Goal: Task Accomplishment & Management: Use online tool/utility

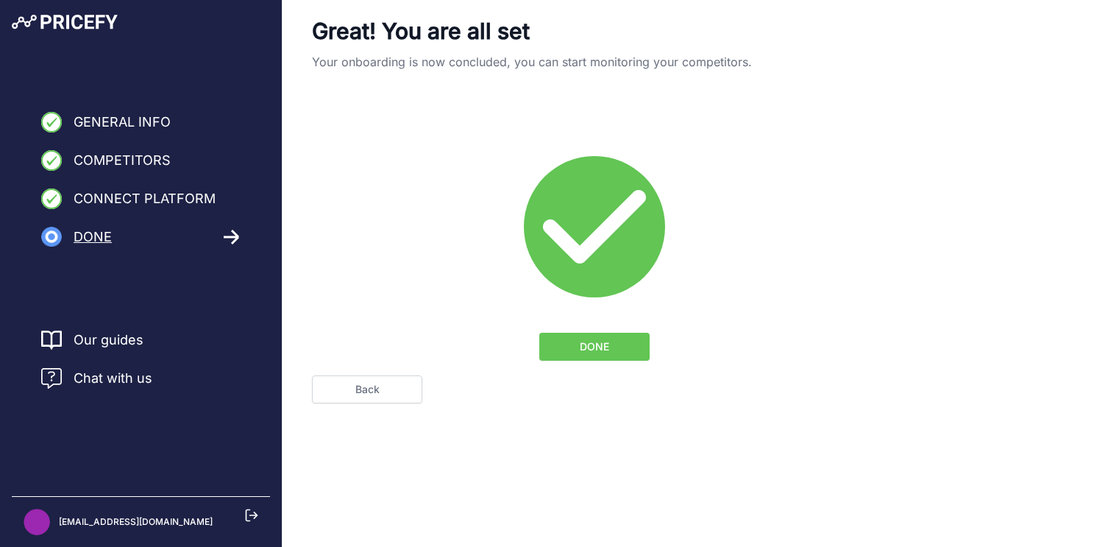
click at [603, 347] on span "DONE" at bounding box center [594, 346] width 29 height 15
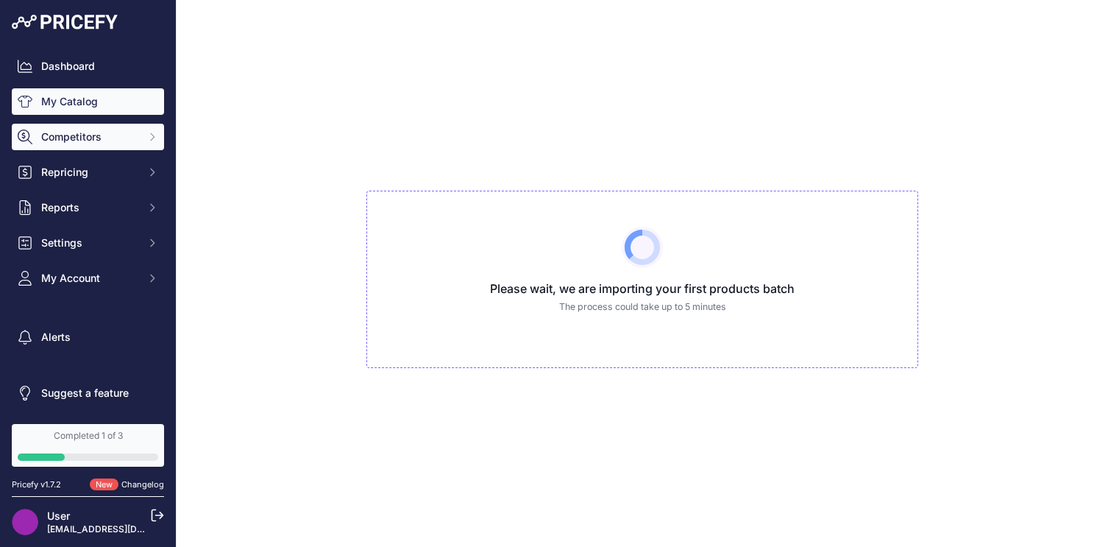
click at [93, 140] on span "Competitors" at bounding box center [89, 137] width 96 height 15
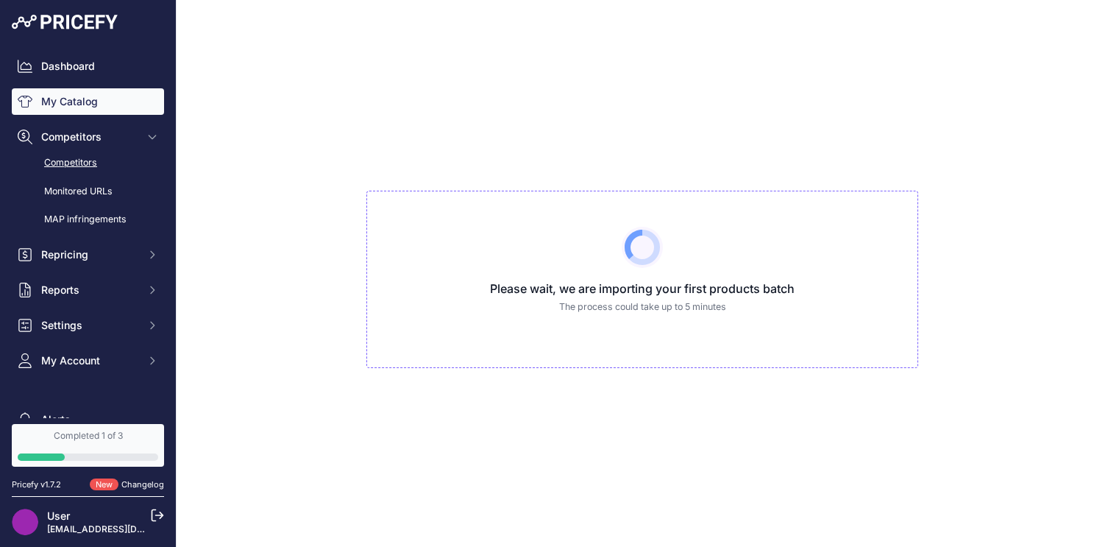
click at [85, 170] on link "Competitors" at bounding box center [88, 163] width 152 height 26
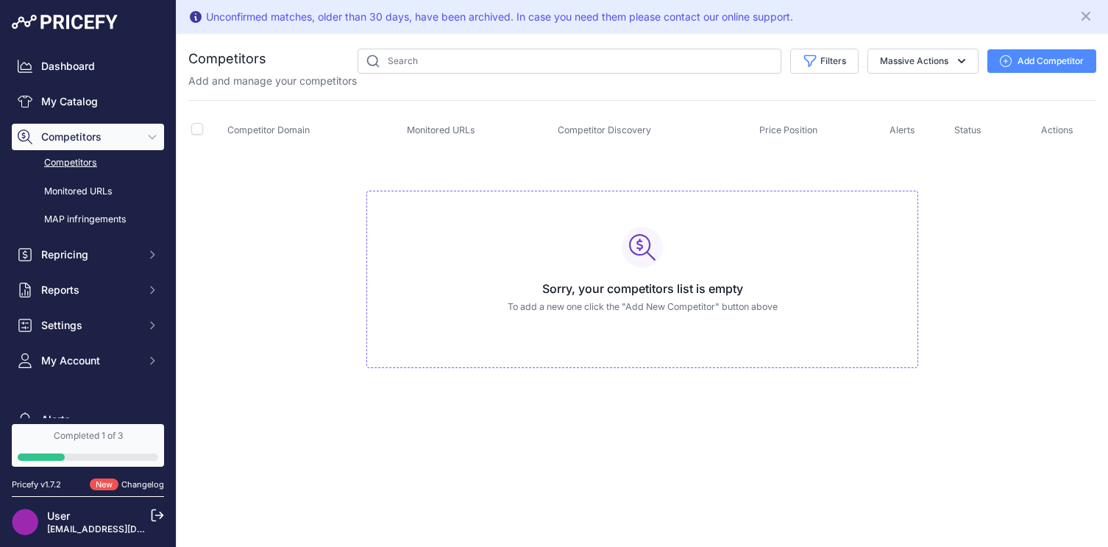
click at [1027, 60] on button "Add Competitor" at bounding box center [1041, 61] width 109 height 24
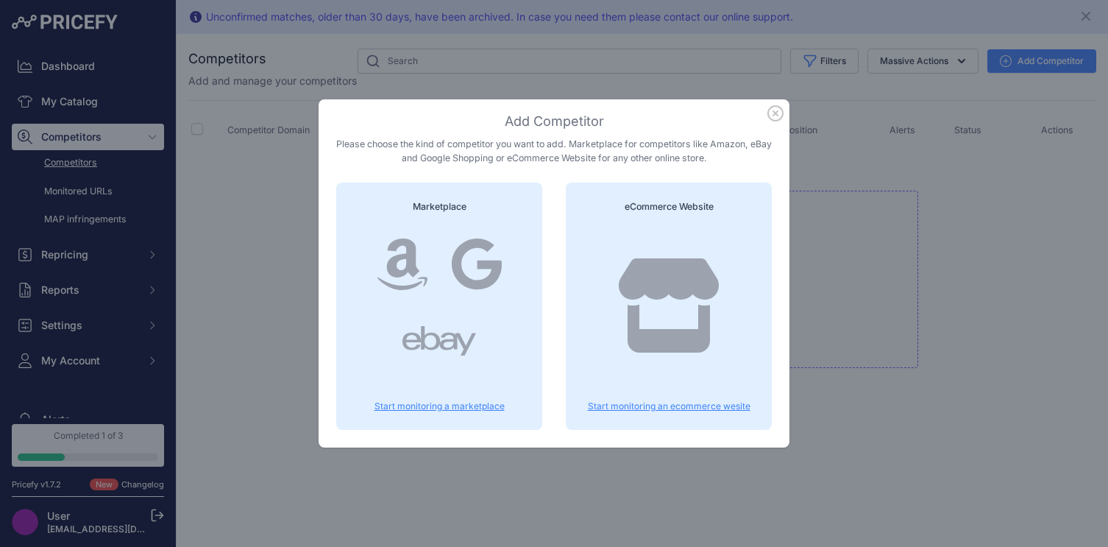
click at [660, 258] on icon at bounding box center [669, 305] width 100 height 94
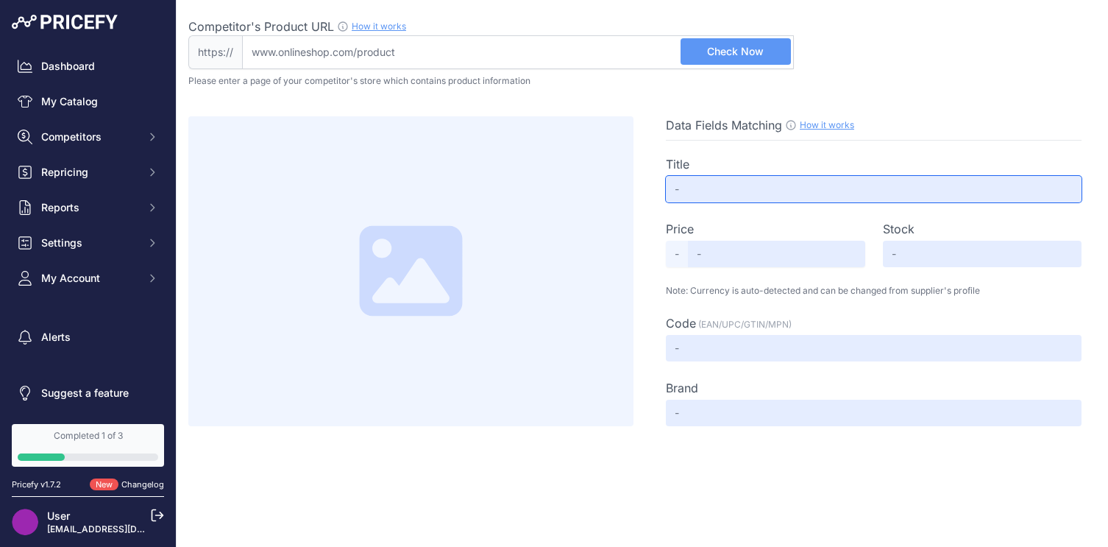
click at [720, 188] on input "text" at bounding box center [874, 189] width 416 height 26
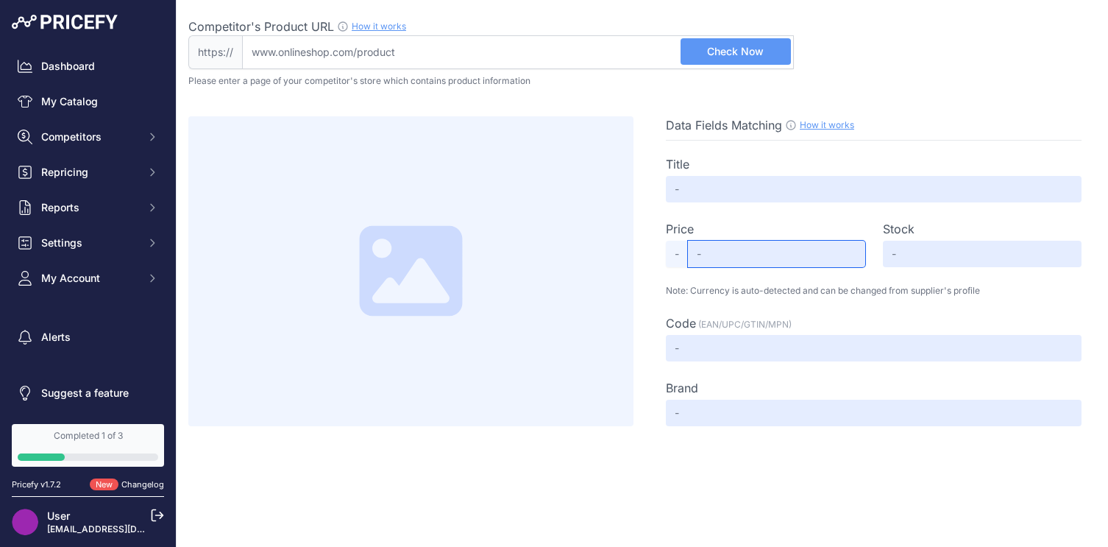
click at [717, 255] on input "text" at bounding box center [776, 254] width 177 height 26
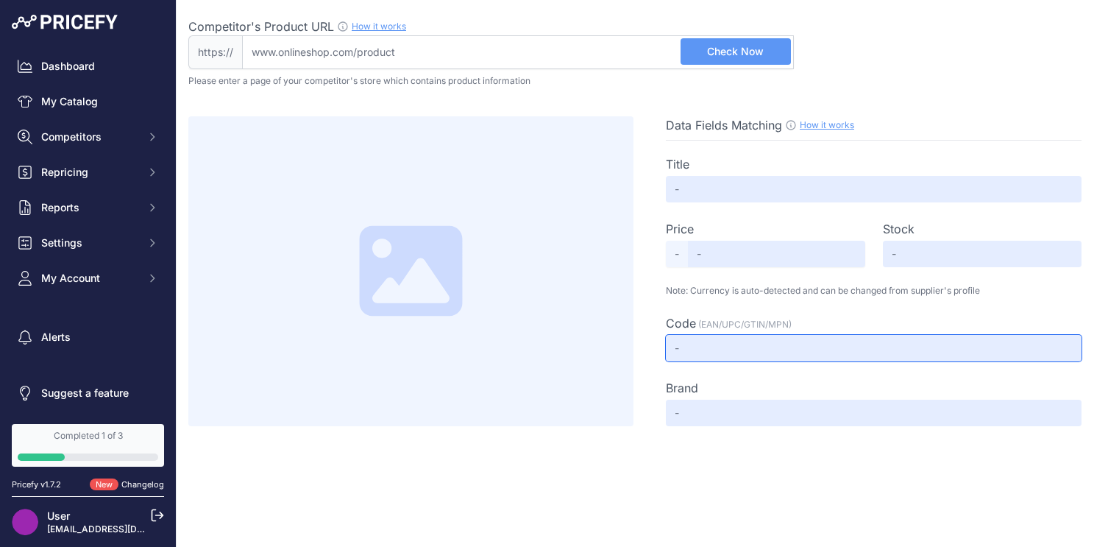
click at [712, 356] on input "text" at bounding box center [874, 348] width 416 height 26
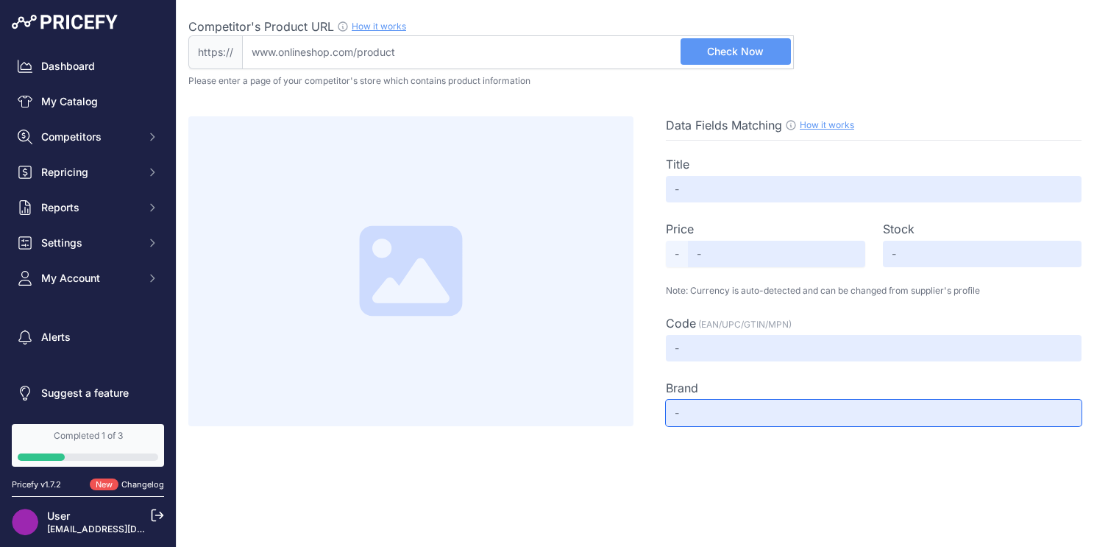
click at [703, 409] on input "text" at bounding box center [874, 413] width 416 height 26
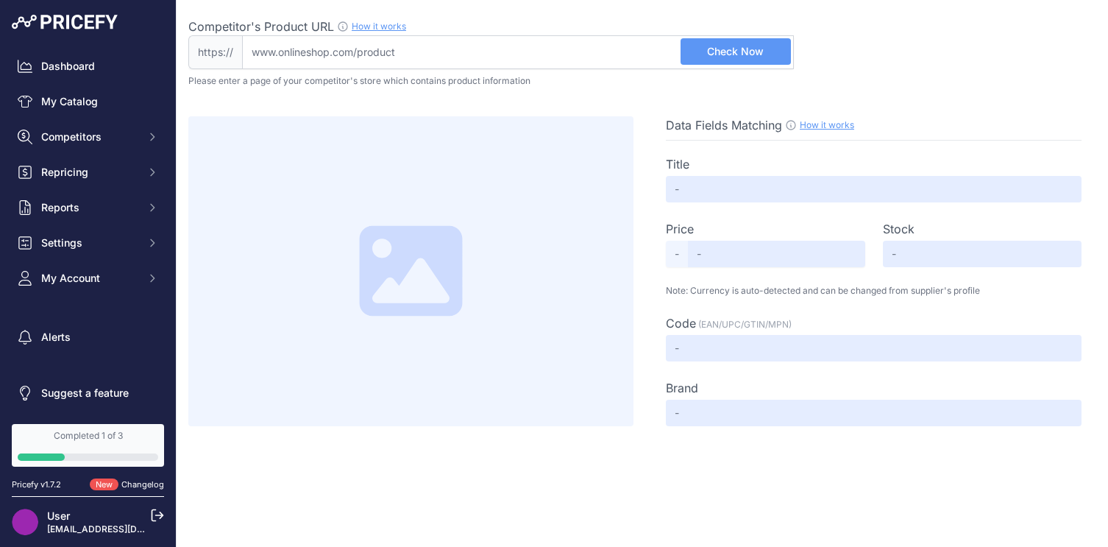
click at [304, 54] on input "Competitor's Product URL How it works In order to create your competitor's extr…" at bounding box center [518, 52] width 552 height 34
paste input "[DOMAIN_NAME]"
click at [740, 50] on span "Check Now" at bounding box center [735, 51] width 57 height 15
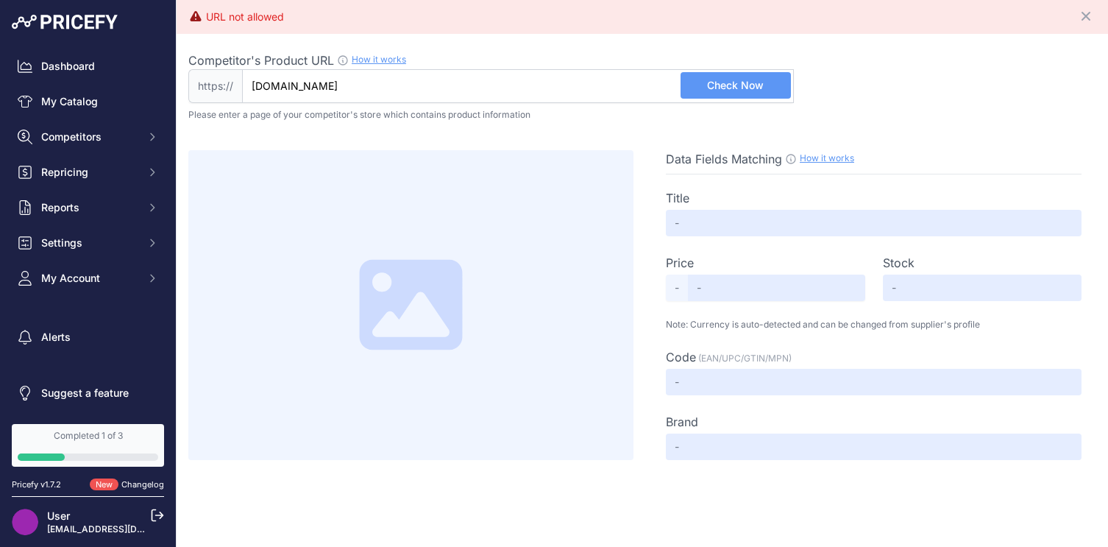
click at [400, 86] on input "[DOMAIN_NAME]" at bounding box center [518, 86] width 552 height 34
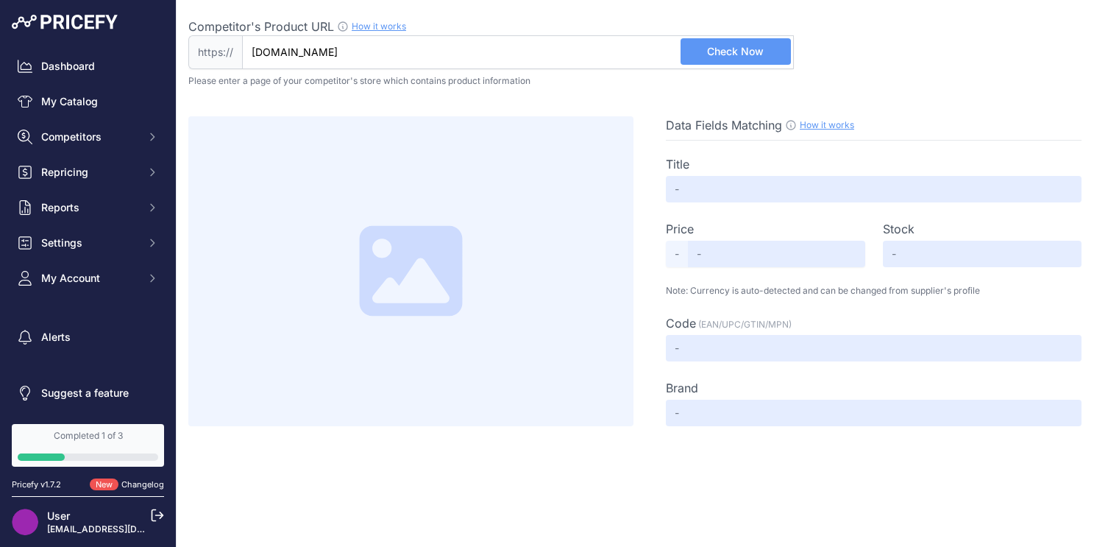
click at [394, 49] on input "[DOMAIN_NAME]" at bounding box center [518, 52] width 552 height 34
click at [739, 53] on span "Check Now" at bounding box center [735, 51] width 57 height 15
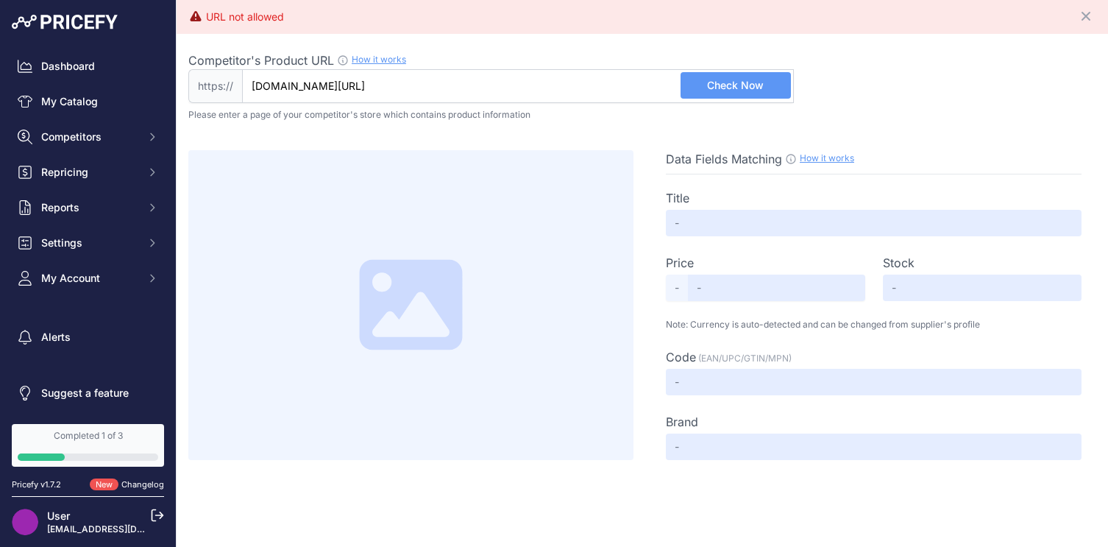
click at [492, 90] on input "[DOMAIN_NAME][URL]" at bounding box center [518, 86] width 552 height 34
paste input "[URL][DOMAIN_NAME]"
type input "[DOMAIN_NAME][URL]"
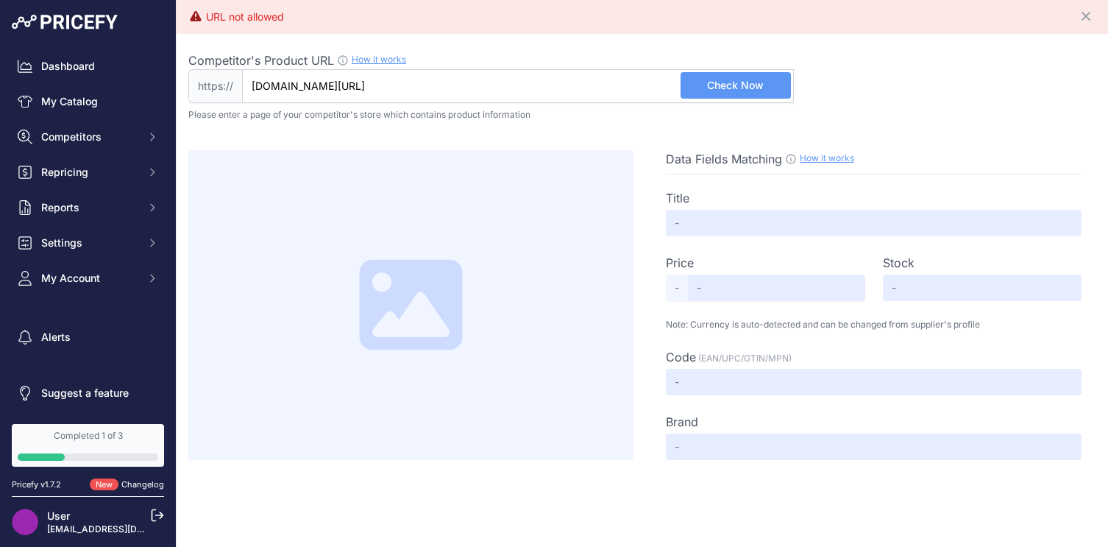
click at [734, 85] on span "Check Now" at bounding box center [735, 85] width 57 height 15
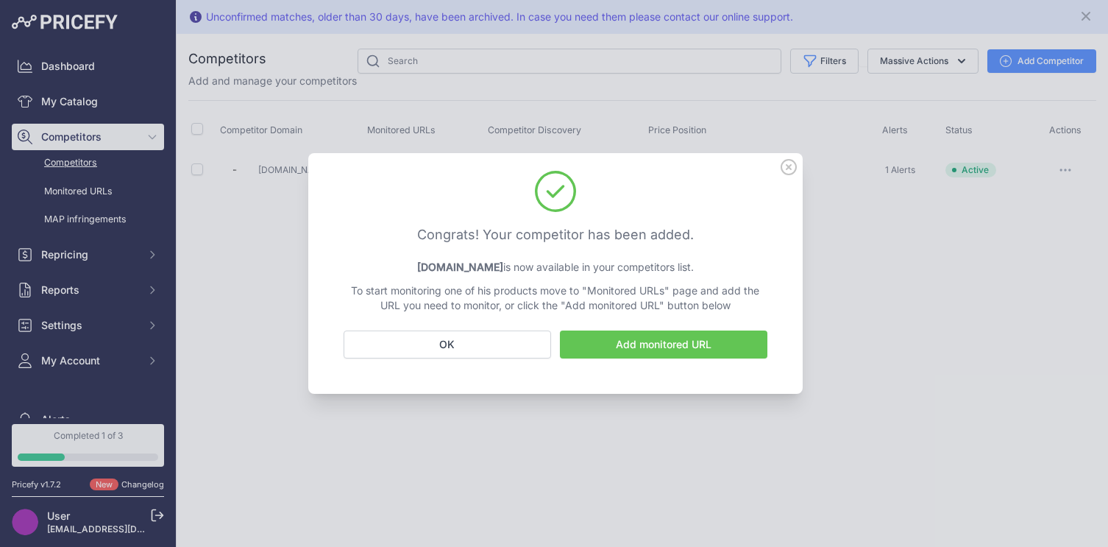
drag, startPoint x: 516, startPoint y: 233, endPoint x: 642, endPoint y: 262, distance: 129.1
click at [642, 262] on div "Congrats! Your competitor has been added. [DOMAIN_NAME] is now available in you…" at bounding box center [555, 242] width 459 height 142
click at [642, 262] on p "[DOMAIN_NAME] is now available in your competitors list." at bounding box center [556, 267] width 424 height 15
click at [461, 345] on button "OK" at bounding box center [448, 344] width 208 height 28
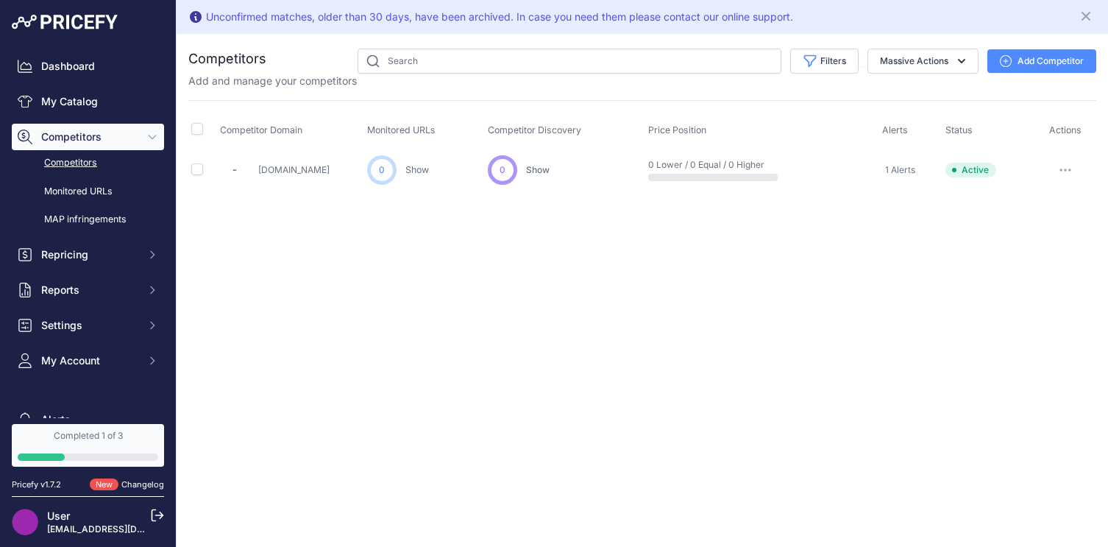
click at [318, 171] on link "Ormsdirect.co.za" at bounding box center [293, 169] width 71 height 11
click at [1068, 169] on icon "button" at bounding box center [1066, 170] width 12 height 3
click at [805, 297] on div "Unconfirmed matches, older than 30 days, have been archived. In case you need t…" at bounding box center [643, 273] width 932 height 547
click at [1060, 62] on button "Add Competitor" at bounding box center [1041, 61] width 109 height 24
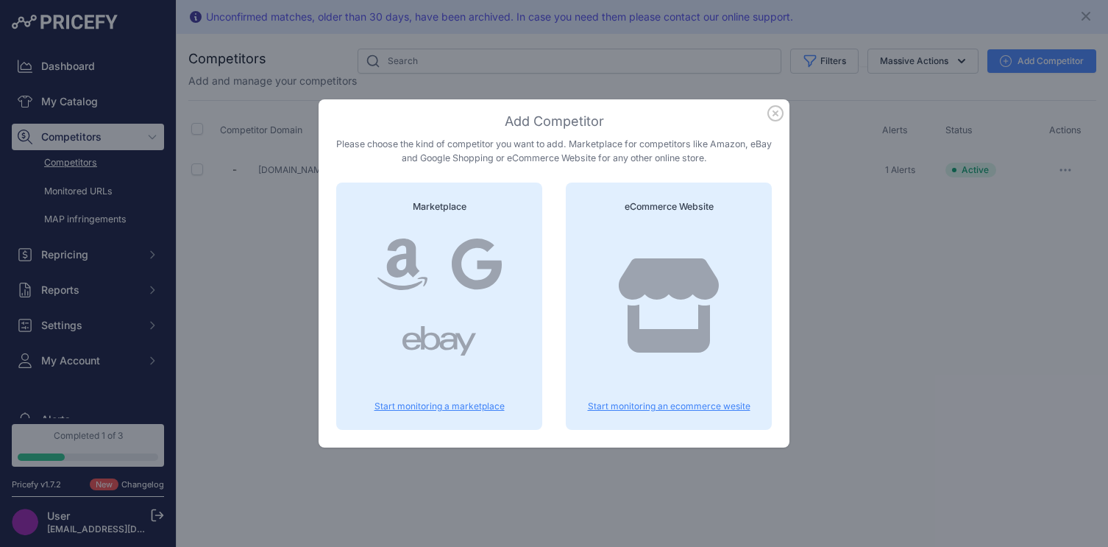
click at [659, 368] on div at bounding box center [669, 320] width 171 height 188
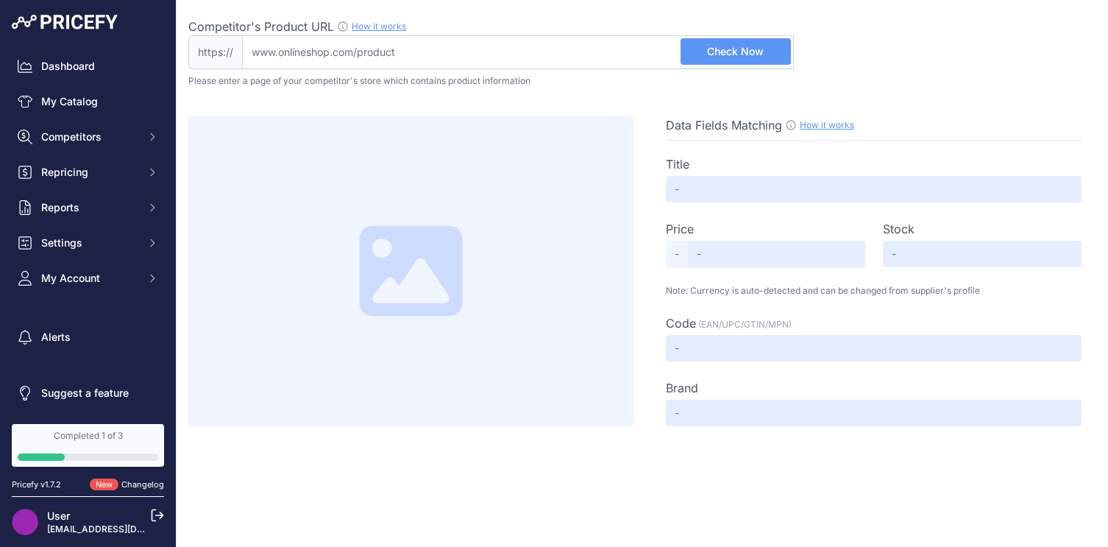
click at [434, 59] on input "Competitor's Product URL How it works In order to create your competitor's extr…" at bounding box center [518, 52] width 552 height 34
paste input "[URL][DOMAIN_NAME]"
click at [722, 48] on span "Check Now" at bounding box center [735, 51] width 57 height 15
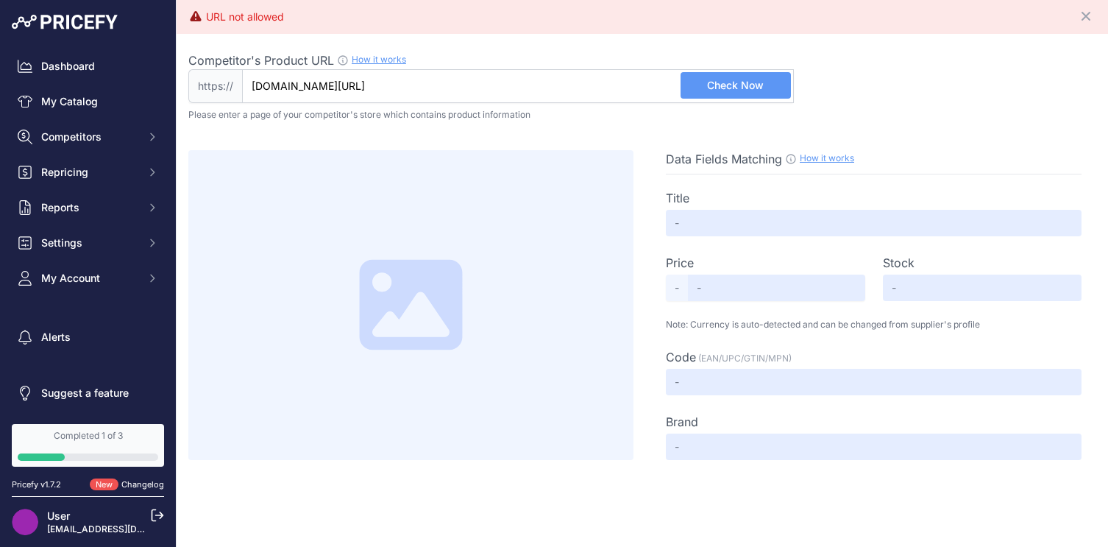
click at [397, 91] on input "www.outdoorphoto.co.za/" at bounding box center [518, 86] width 552 height 34
paste input "https://www.outdoorphoto.co.za/blackmagic-design"
type input "www.outdoorphoto.co.za/blackmagic-design"
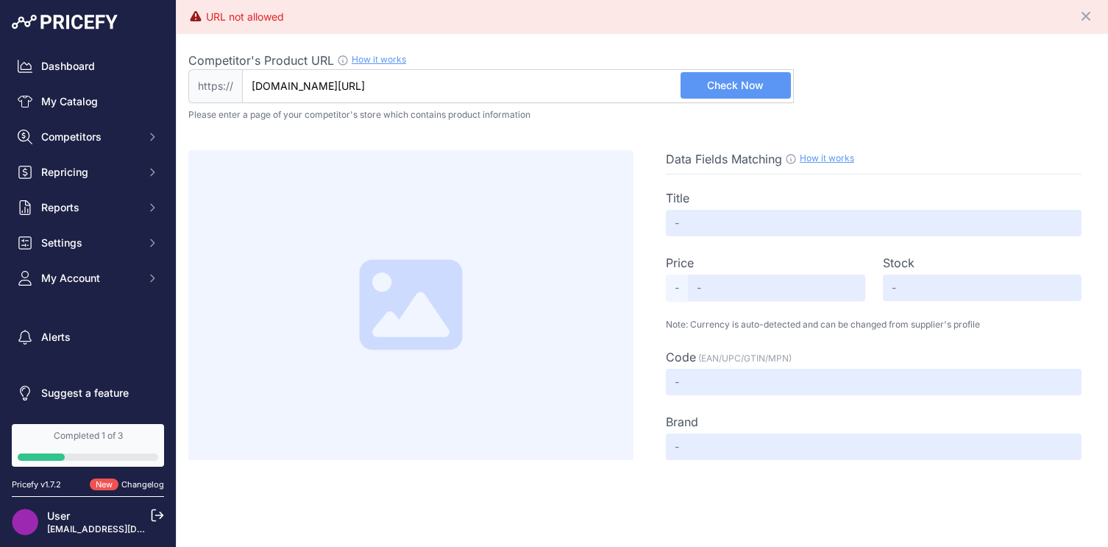
click at [738, 85] on span "Check Now" at bounding box center [735, 85] width 57 height 15
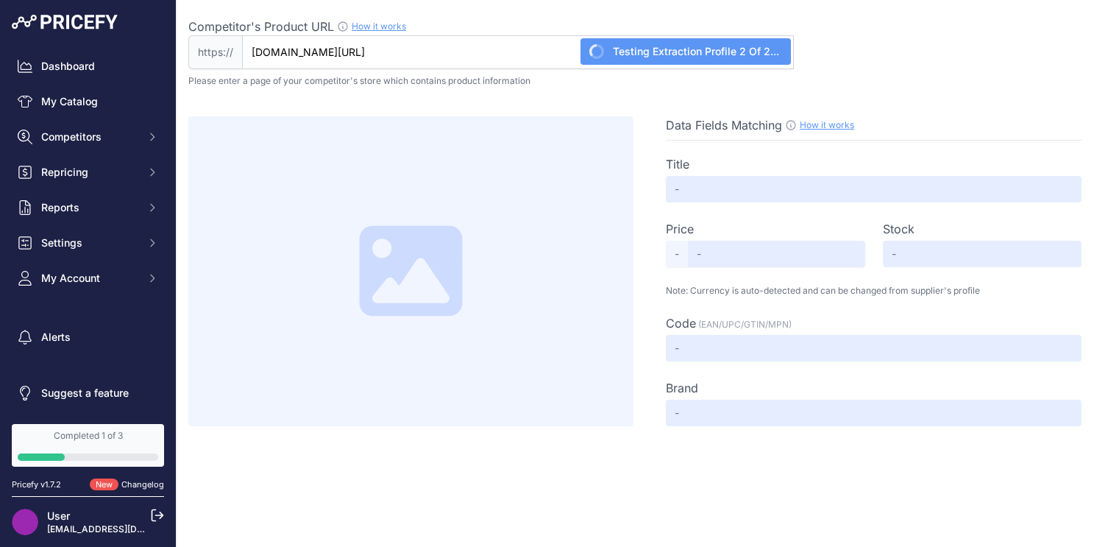
type input "Not Found"
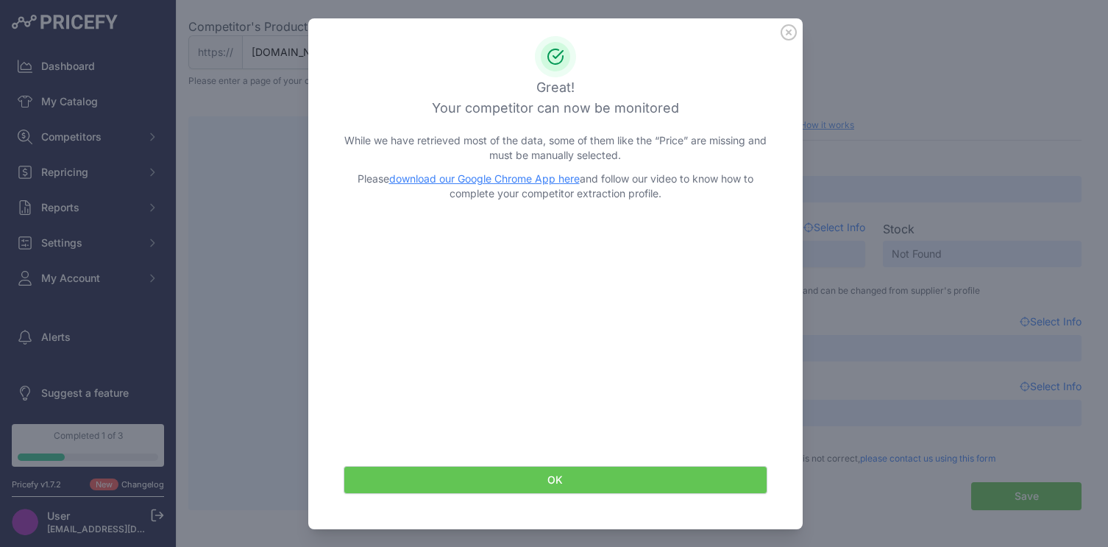
click at [787, 31] on icon at bounding box center [788, 32] width 15 height 15
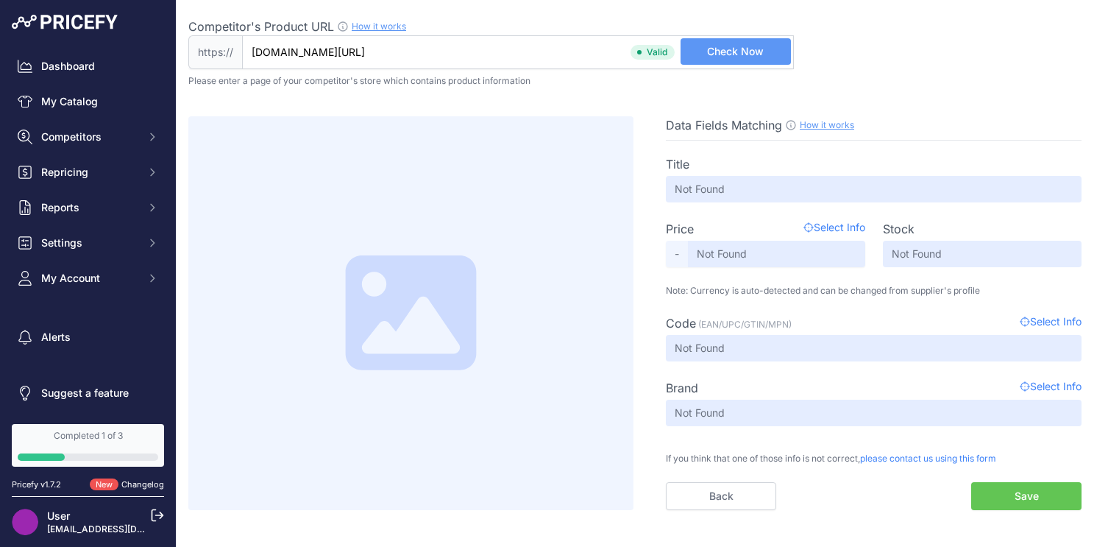
click at [1029, 497] on button "Save" at bounding box center [1026, 496] width 110 height 28
click at [1027, 492] on button "Save" at bounding box center [1026, 496] width 110 height 28
click at [857, 63] on div "Competitor's Product URL How it works In order to create your competitor's extr…" at bounding box center [642, 44] width 908 height 52
click at [759, 265] on input "Not Found" at bounding box center [776, 254] width 177 height 26
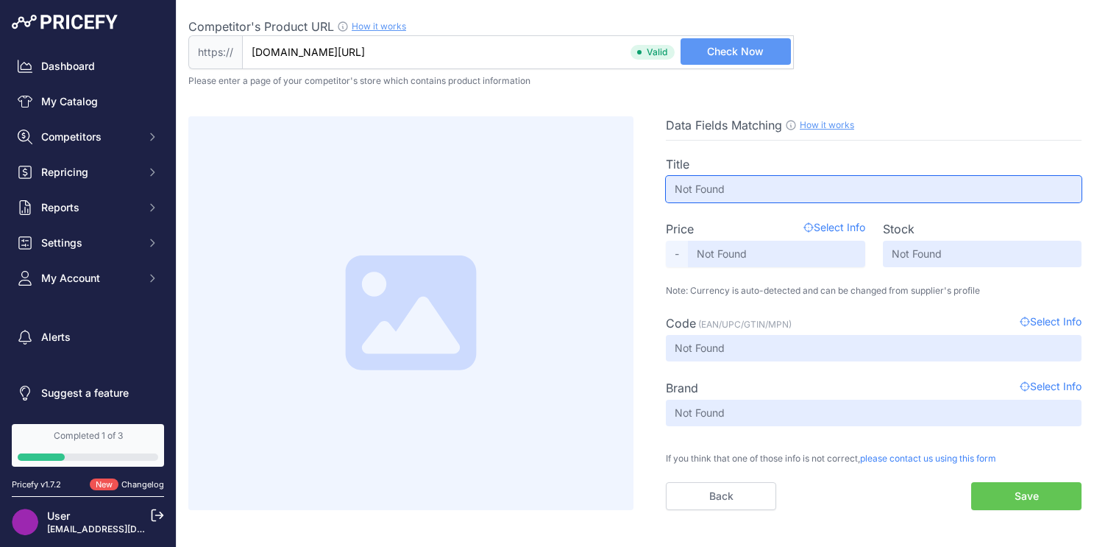
click at [750, 196] on input "Not Found" at bounding box center [874, 189] width 416 height 26
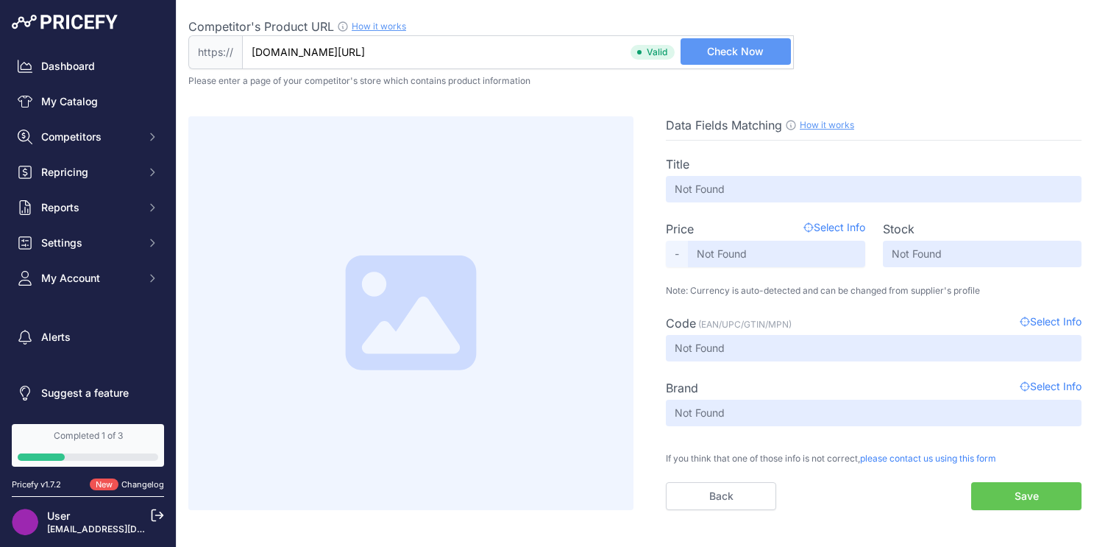
click at [515, 95] on div "Data Fields Matching How it works Use our Chrome APP to create a personalized s…" at bounding box center [642, 298] width 908 height 423
drag, startPoint x: 533, startPoint y: 57, endPoint x: 164, endPoint y: 31, distance: 369.6
click at [164, 32] on div "Dashboard My Catalog Competitors Competitors Monitored URLs MAP infringements R…" at bounding box center [554, 273] width 1108 height 547
paste input "https://kpg.co.za/collections/all"
type input "kpg.co.za/collections/all"
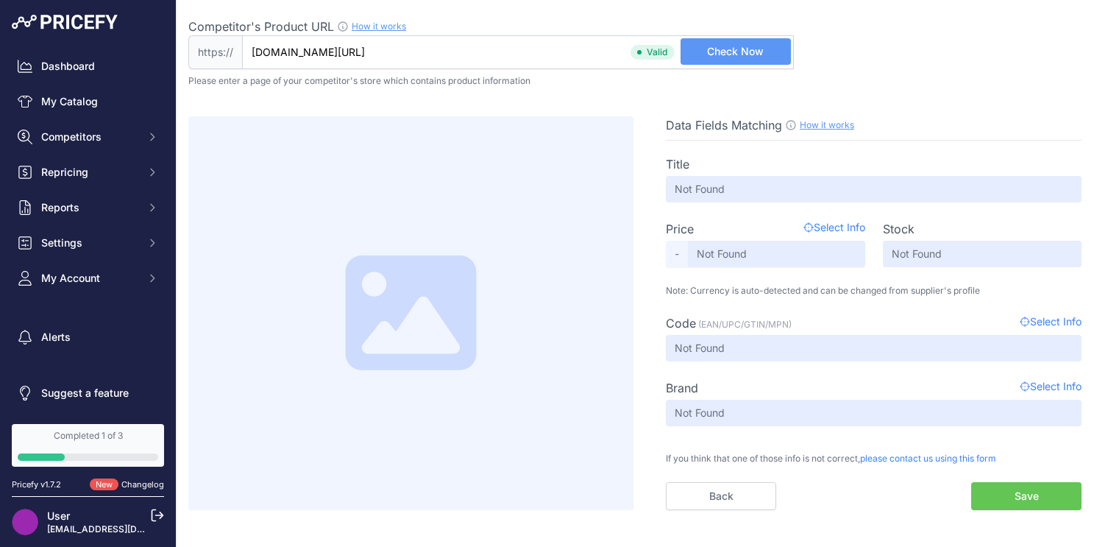
click at [724, 49] on span "Check Now" at bounding box center [735, 51] width 57 height 15
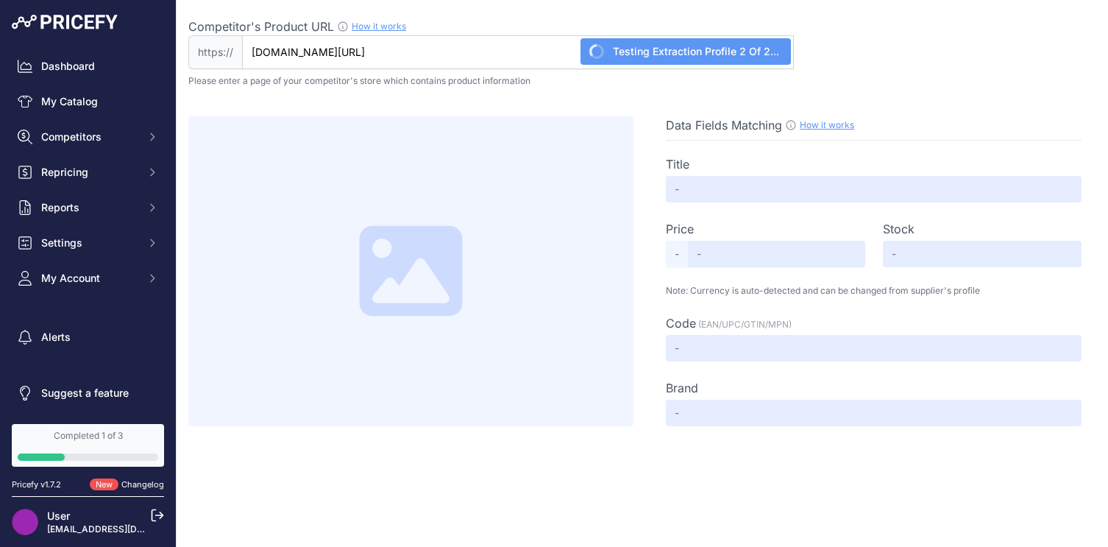
type input "Not Found"
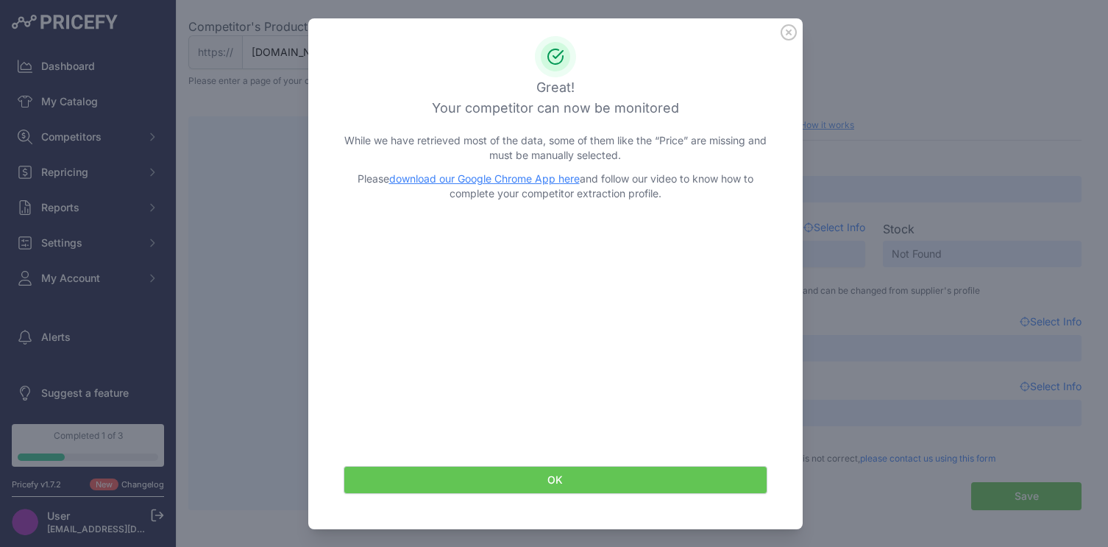
click at [550, 476] on button "OK" at bounding box center [556, 480] width 424 height 28
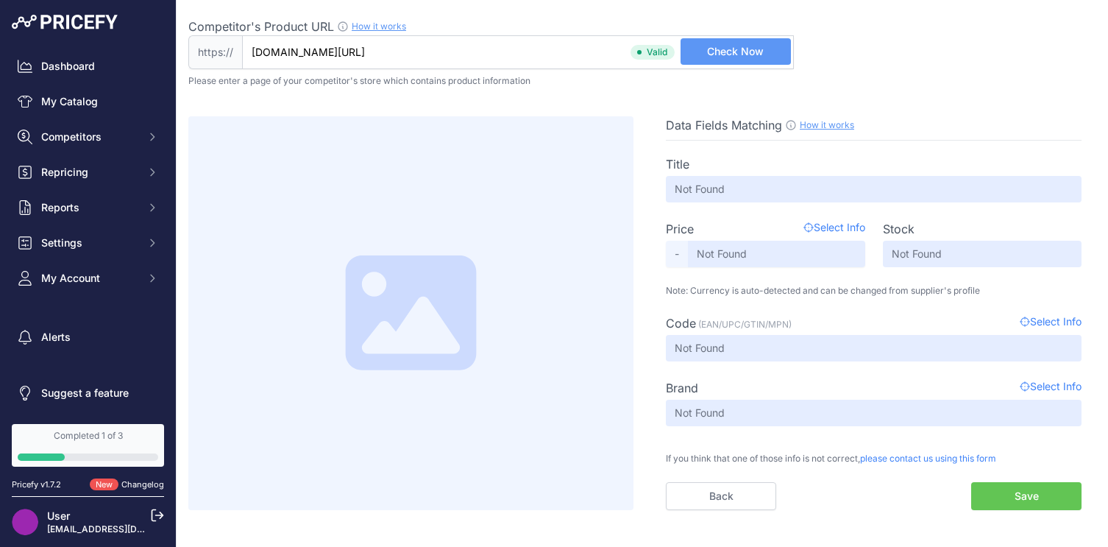
click at [1026, 494] on button "Save" at bounding box center [1026, 496] width 110 height 28
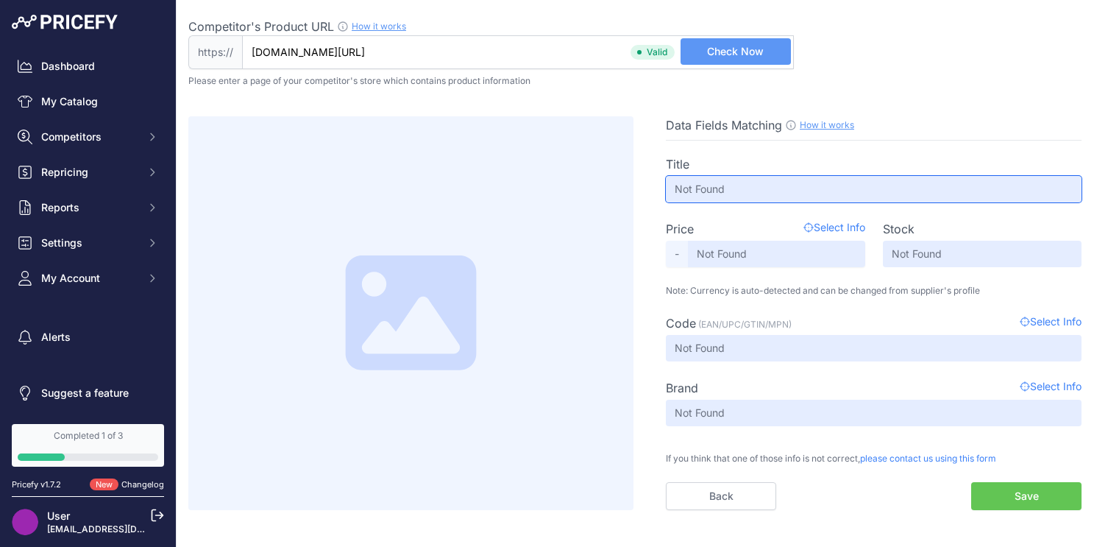
click at [748, 194] on input "Not Found" at bounding box center [874, 189] width 416 height 26
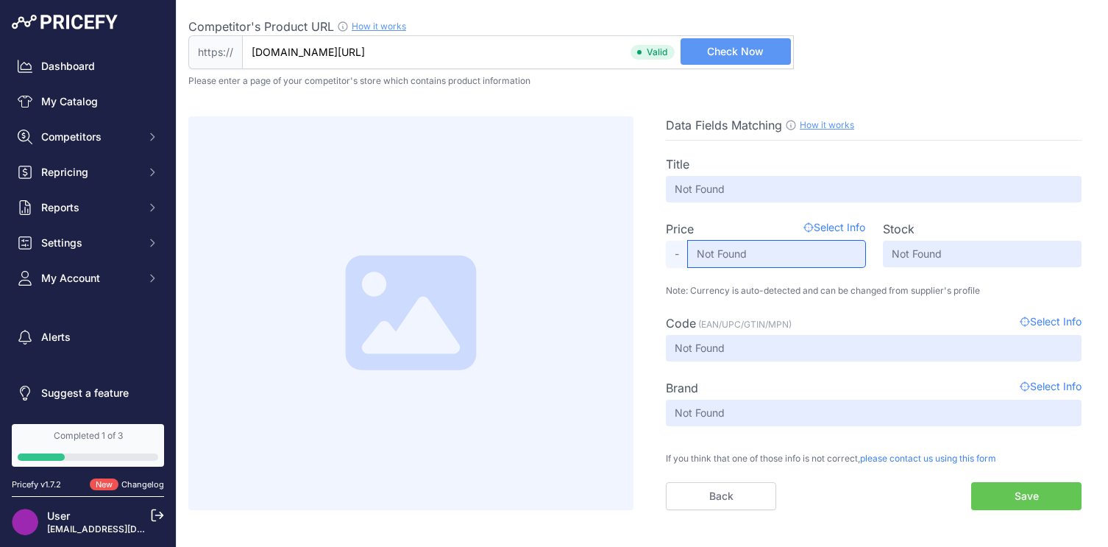
click at [758, 258] on input "Not Found" at bounding box center [776, 254] width 177 height 26
click at [673, 259] on span "-" at bounding box center [677, 254] width 22 height 26
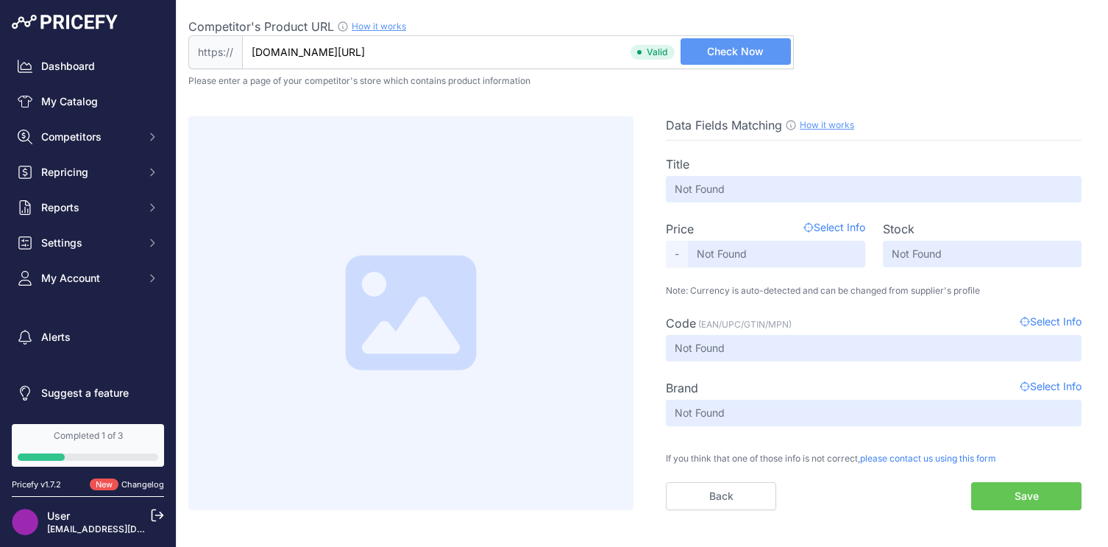
click at [843, 227] on span "Select Info" at bounding box center [835, 229] width 62 height 18
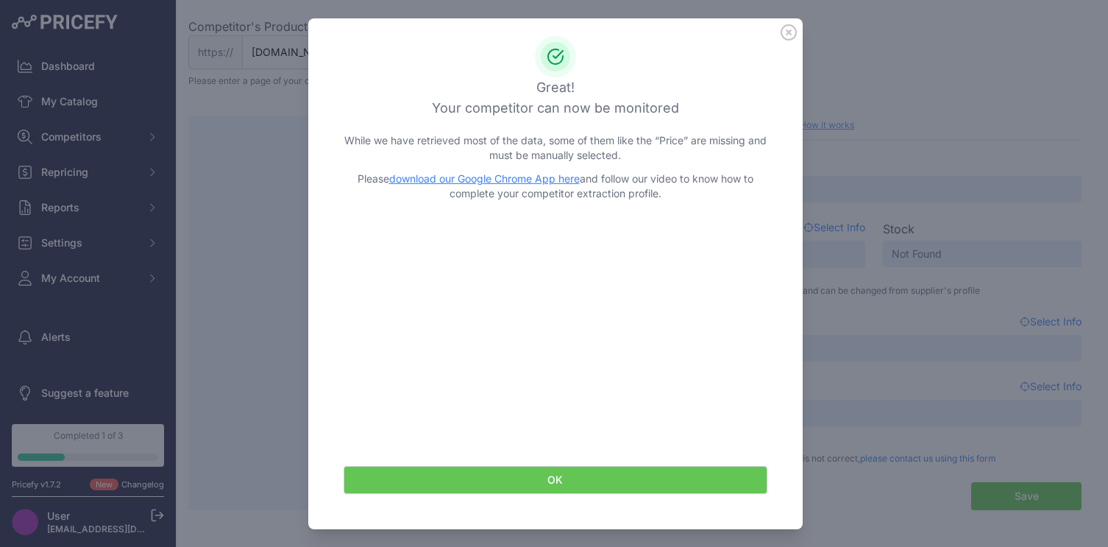
click at [556, 486] on button "OK" at bounding box center [556, 480] width 424 height 28
